Goal: Use online tool/utility: Utilize a website feature to perform a specific function

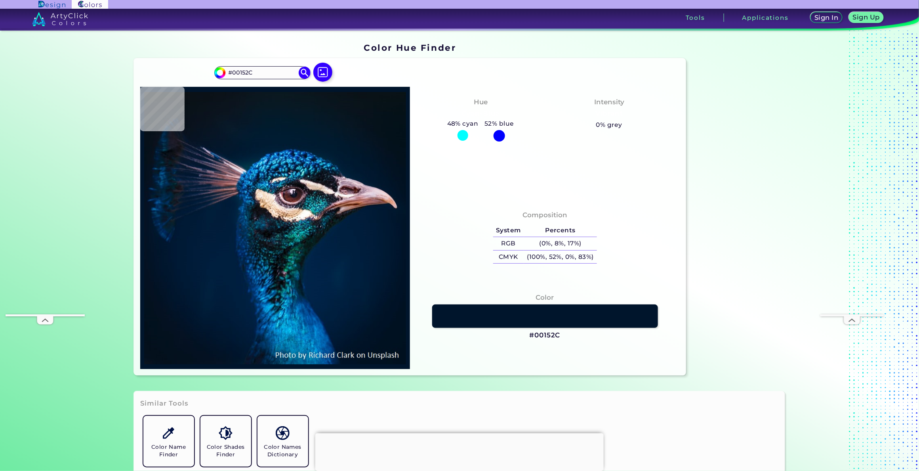
type input "#001933"
type input "#4c3e48"
type input "#4C3E48"
type input "#115d77"
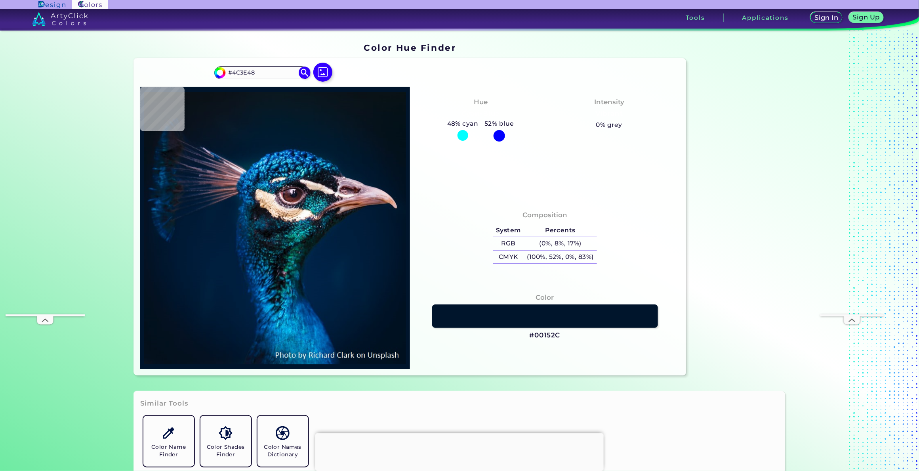
type input "#115D77"
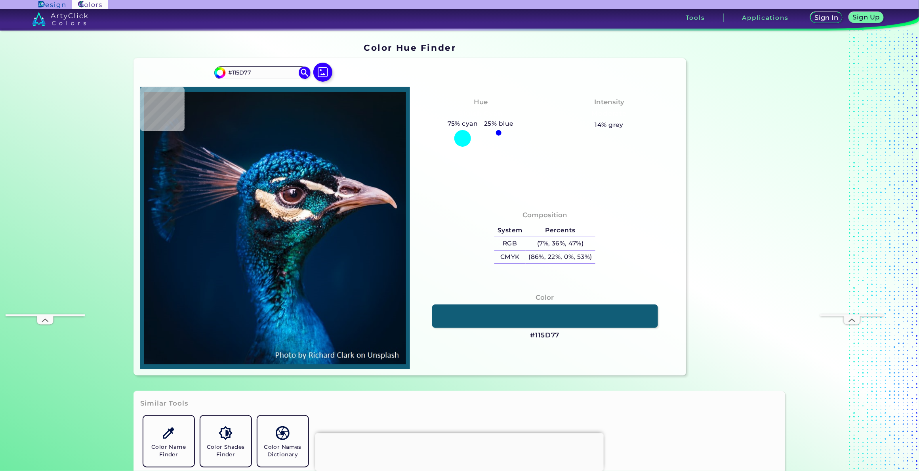
type input "#003263"
type input "#011d33"
type input "#011D33"
type input "#011b32"
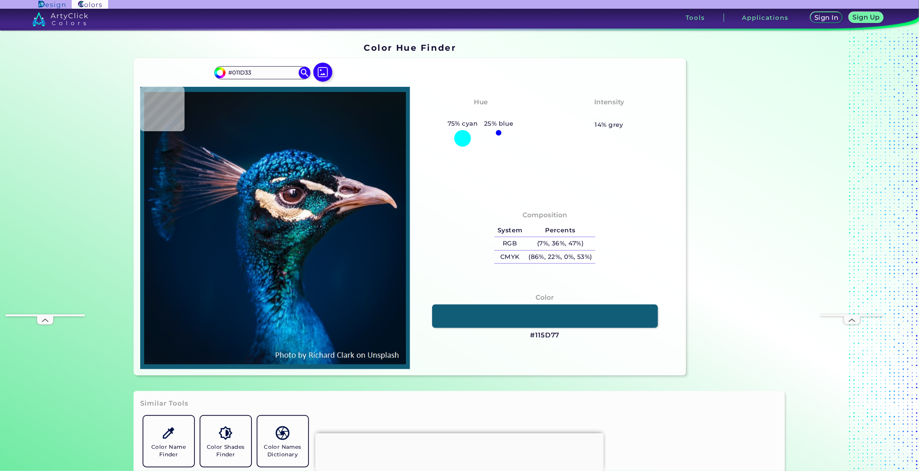
type input "#011B32"
type input "#001b30"
type input "#001B30"
type input "#011b2c"
type input "#011B2C"
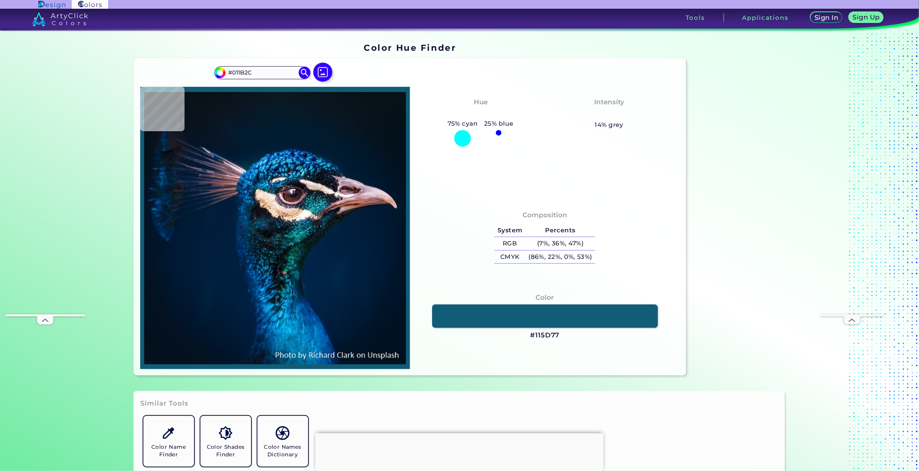
type input "#041a28"
type input "#041A28"
type input "#061927"
type input "#081923"
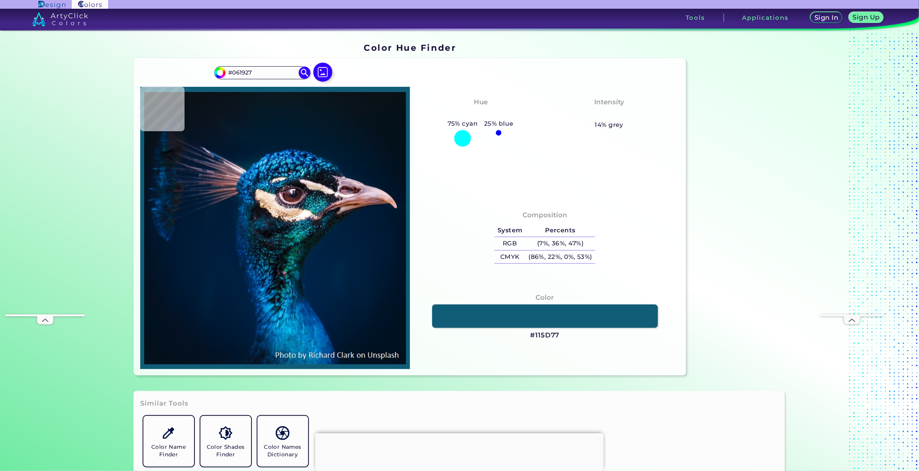
type input "#081923"
type input "#061822"
type input "#091720"
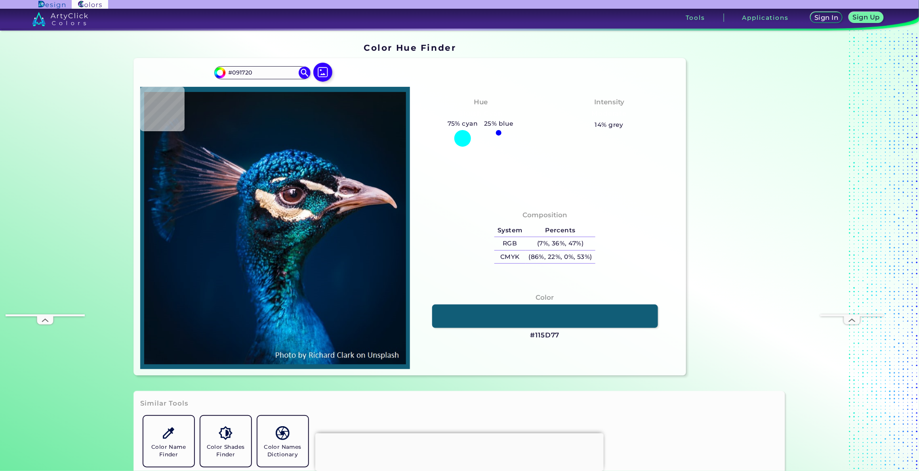
type input "#0a1720"
type input "#0A1720"
type input "#0a171f"
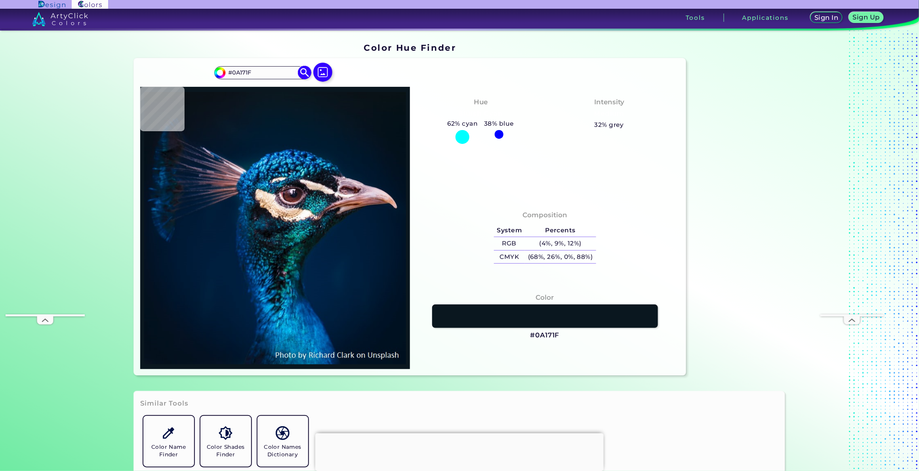
drag, startPoint x: 269, startPoint y: 77, endPoint x: 231, endPoint y: 74, distance: 38.1
click at [231, 74] on input "#0A171F" at bounding box center [262, 72] width 74 height 11
type input "#0070B90"
type input "#0a1720"
type input "#0A1720"
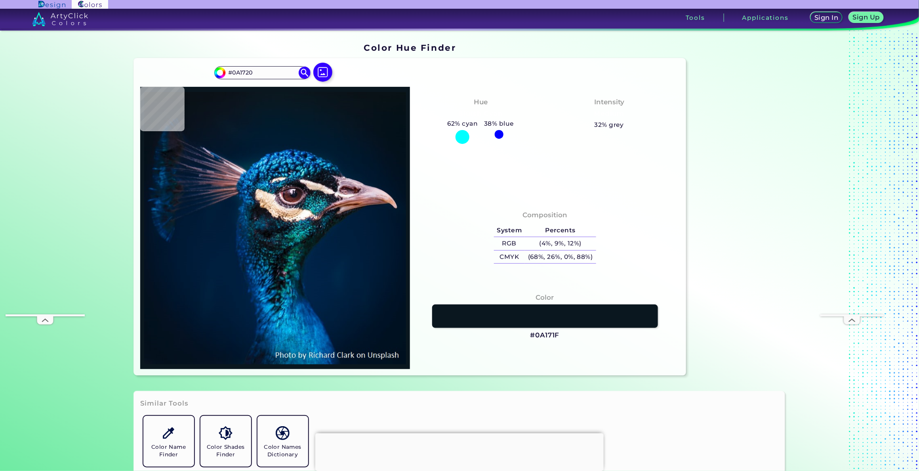
type input "#021a2c"
type input "#021A2C"
type input "#00203f"
type input "#00203F"
type input "#001e3a"
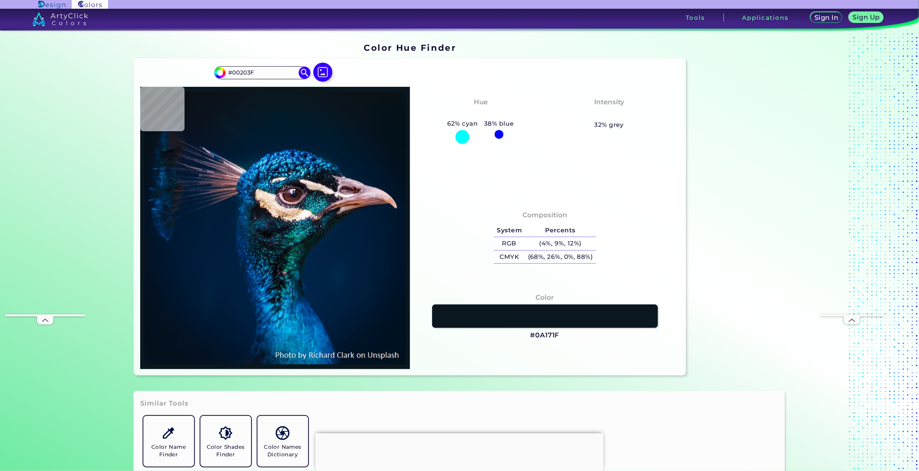
type input "#001E3A"
type input "#01152d"
type input "#01152D"
type input "#001226"
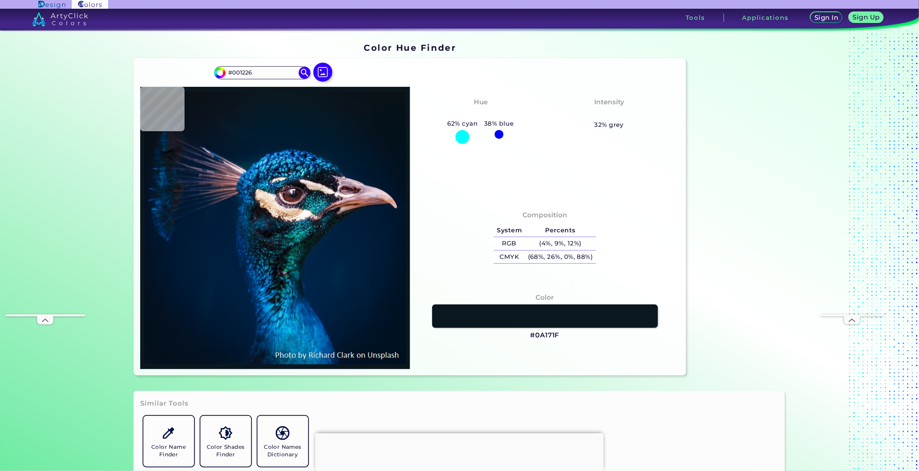
type input "#001121"
click at [266, 69] on input "#001121" at bounding box center [262, 72] width 74 height 11
drag, startPoint x: 266, startPoint y: 69, endPoint x: 240, endPoint y: 74, distance: 26.4
click at [240, 74] on input "#001121" at bounding box center [262, 72] width 74 height 11
paste input "0 7 0 B 9"
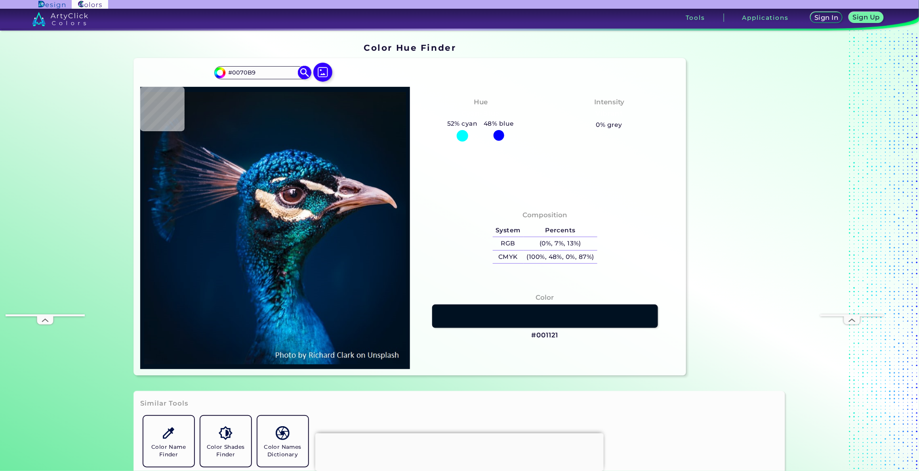
type input "#0070B9"
click at [308, 72] on img at bounding box center [305, 73] width 14 height 14
type input "#0070b9"
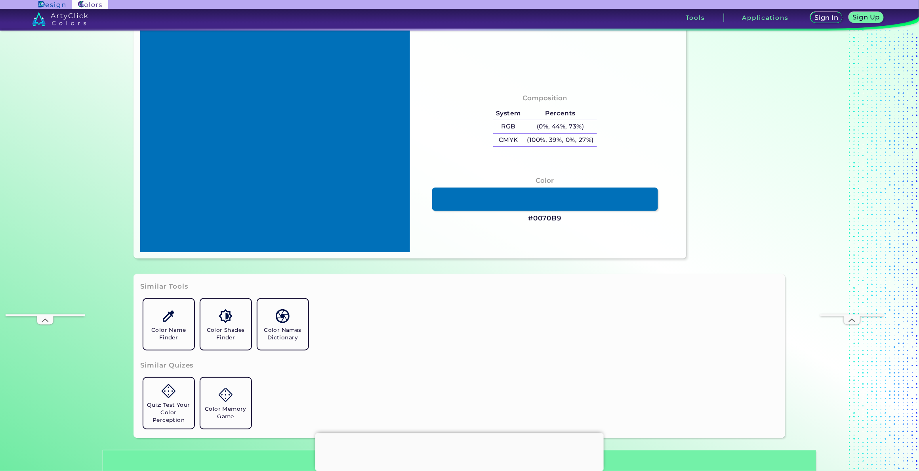
scroll to position [198, 0]
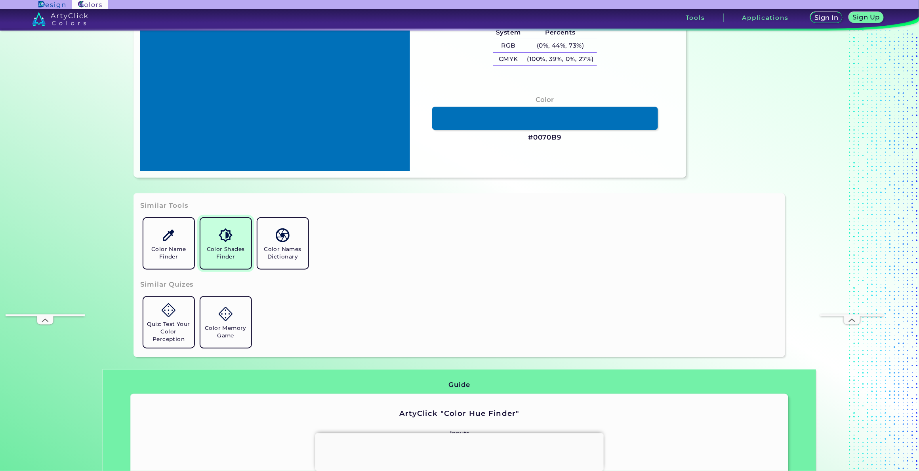
click at [222, 258] on h5 "Color Shades Finder" at bounding box center [226, 252] width 44 height 15
